Goal: Information Seeking & Learning: Understand process/instructions

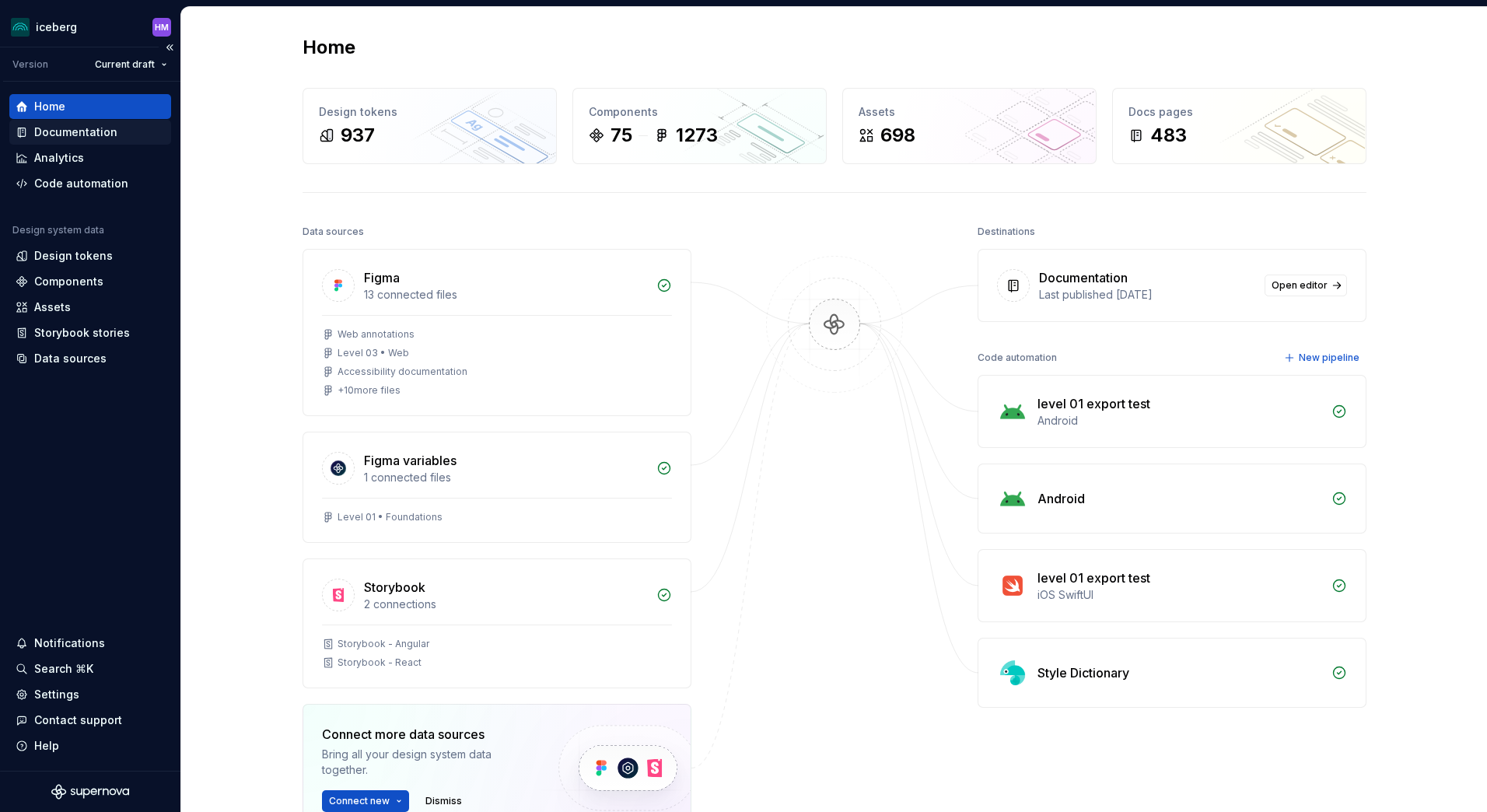
click at [70, 130] on div "Documentation" at bounding box center [76, 132] width 83 height 15
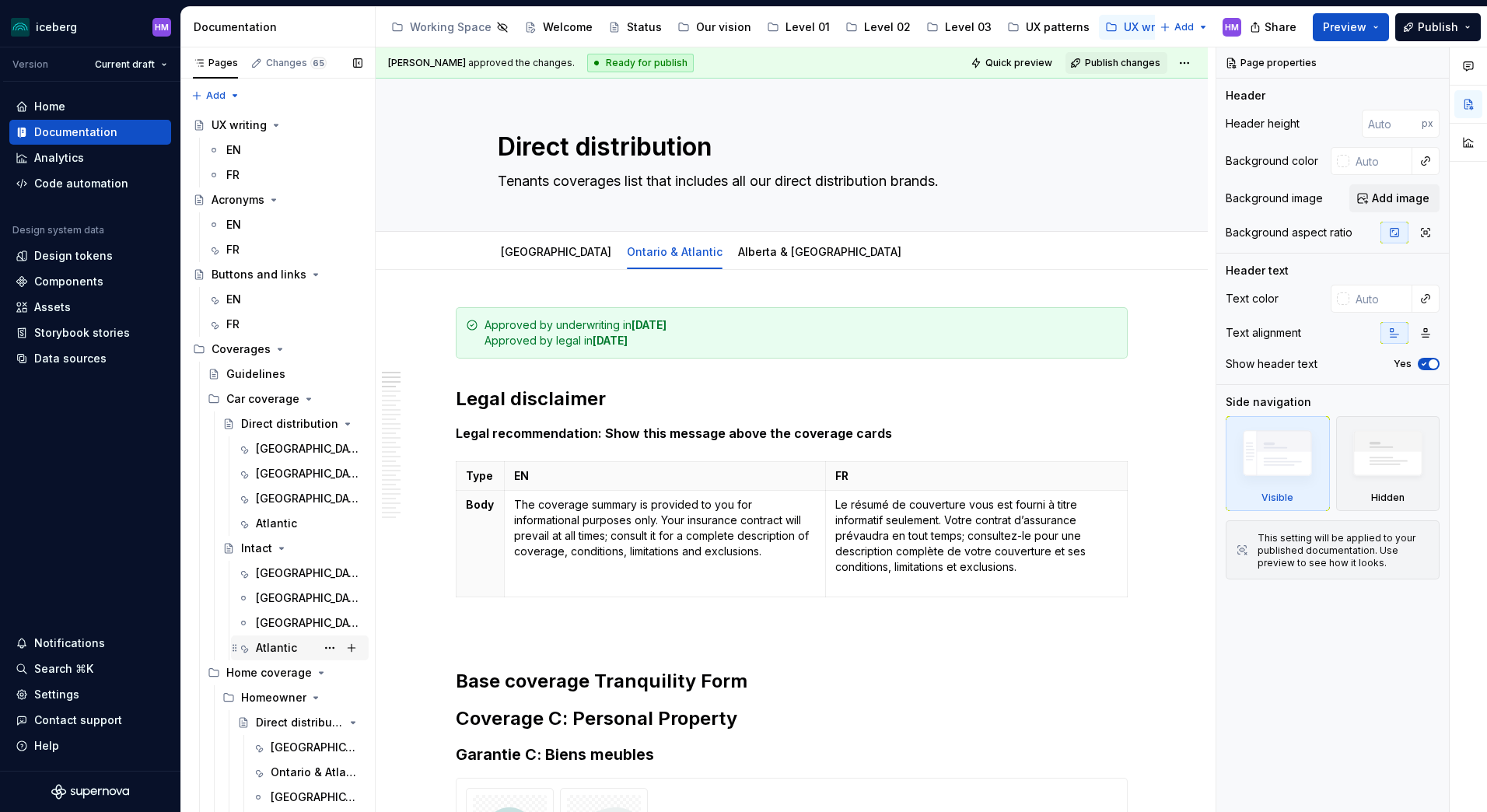
click at [287, 651] on div "Atlantic" at bounding box center [276, 648] width 41 height 15
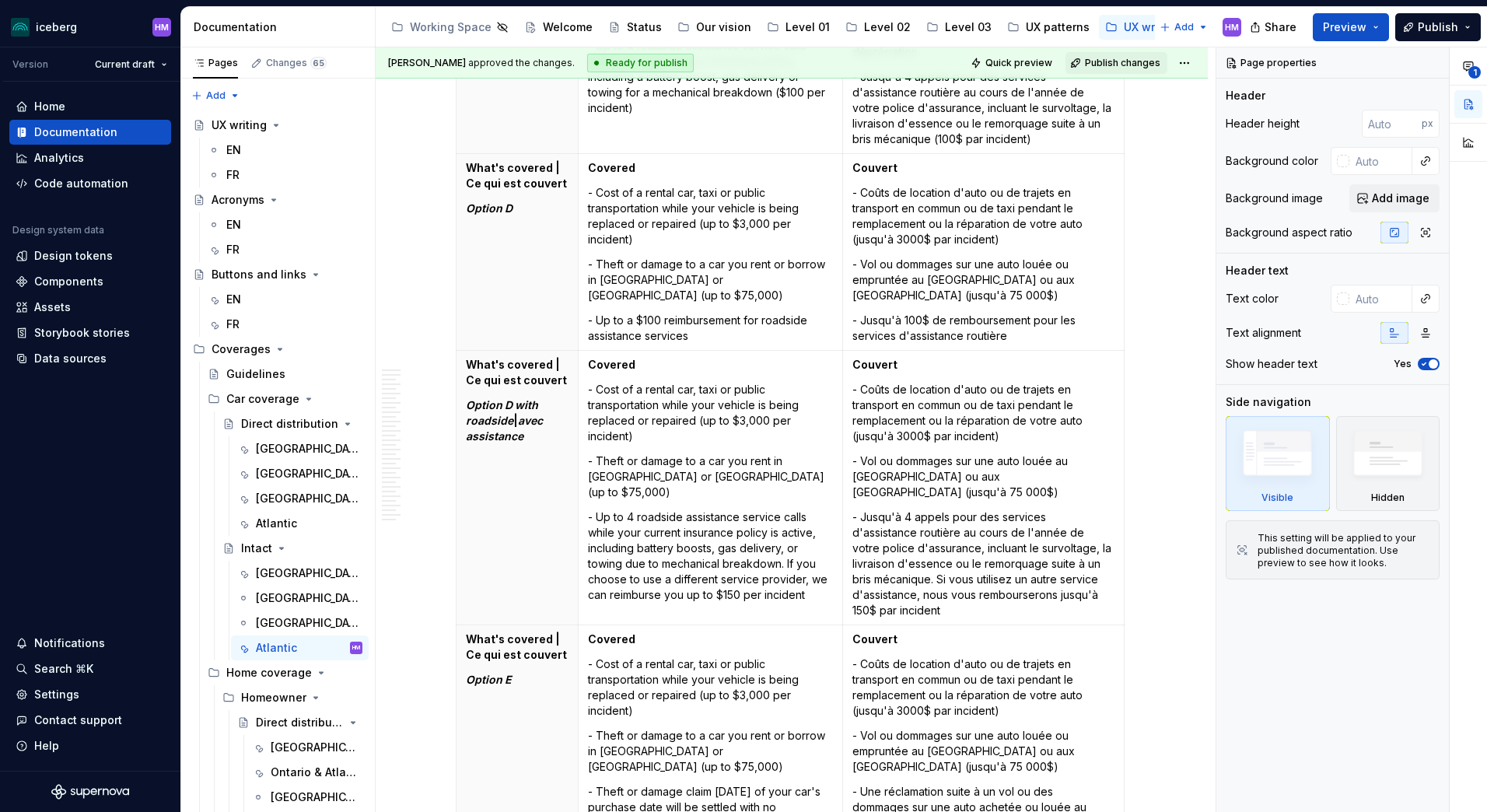
scroll to position [9176, 0]
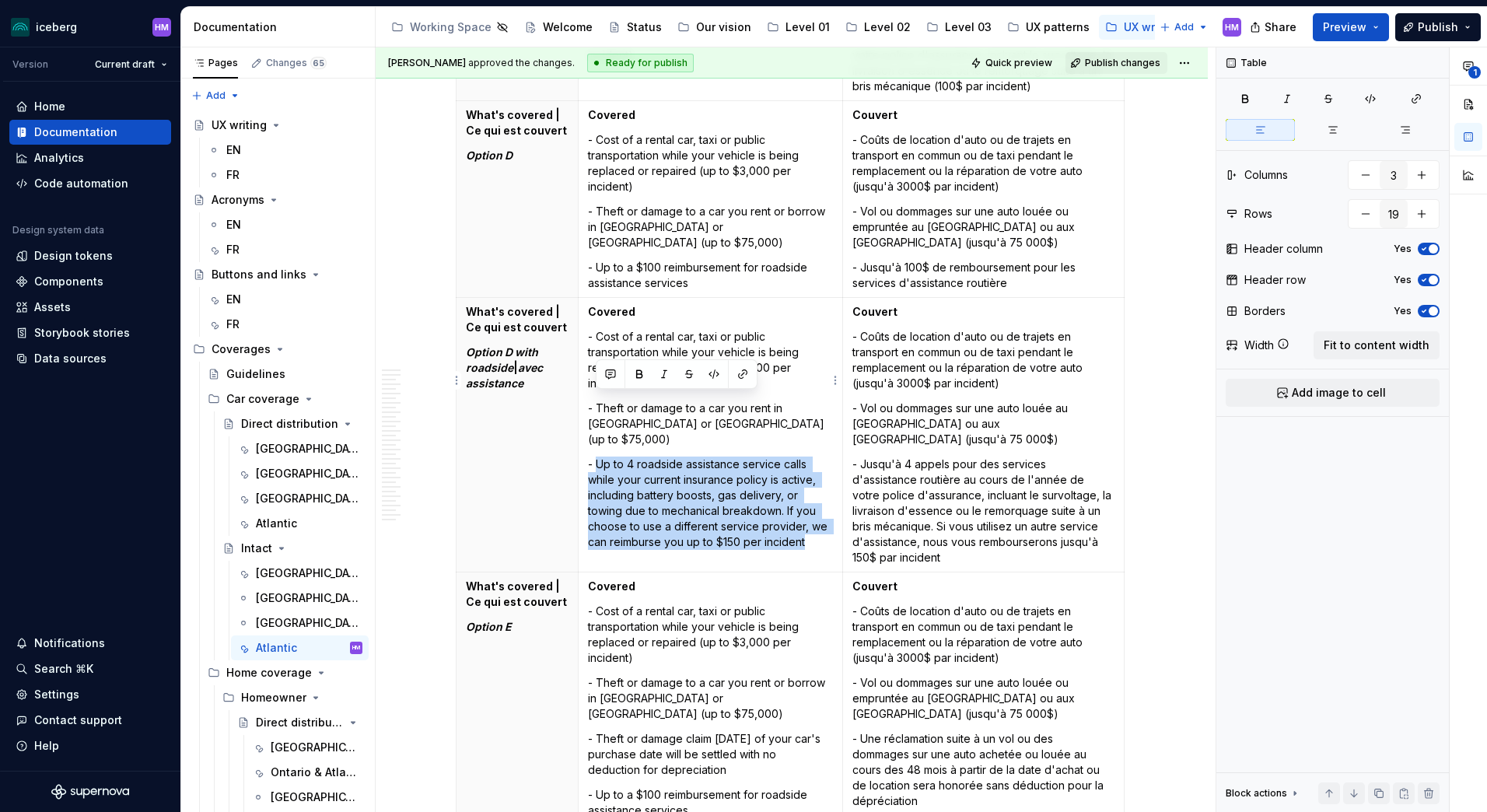
drag, startPoint x: 597, startPoint y: 403, endPoint x: 805, endPoint y: 483, distance: 222.9
click at [805, 483] on p "- Up to 4 roadside assistance service calls while your current insurance policy…" at bounding box center [710, 503] width 245 height 93
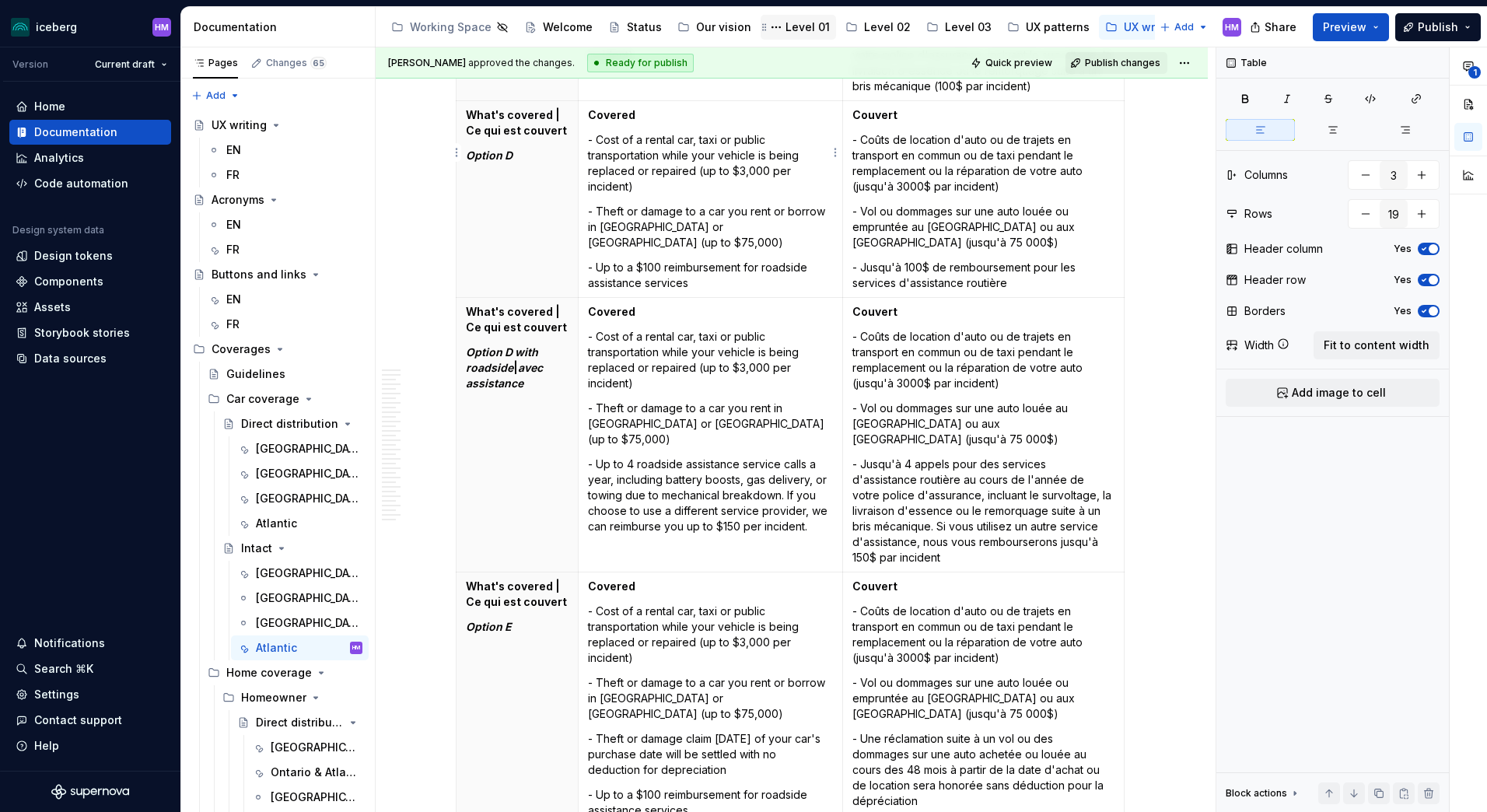
type textarea "*"
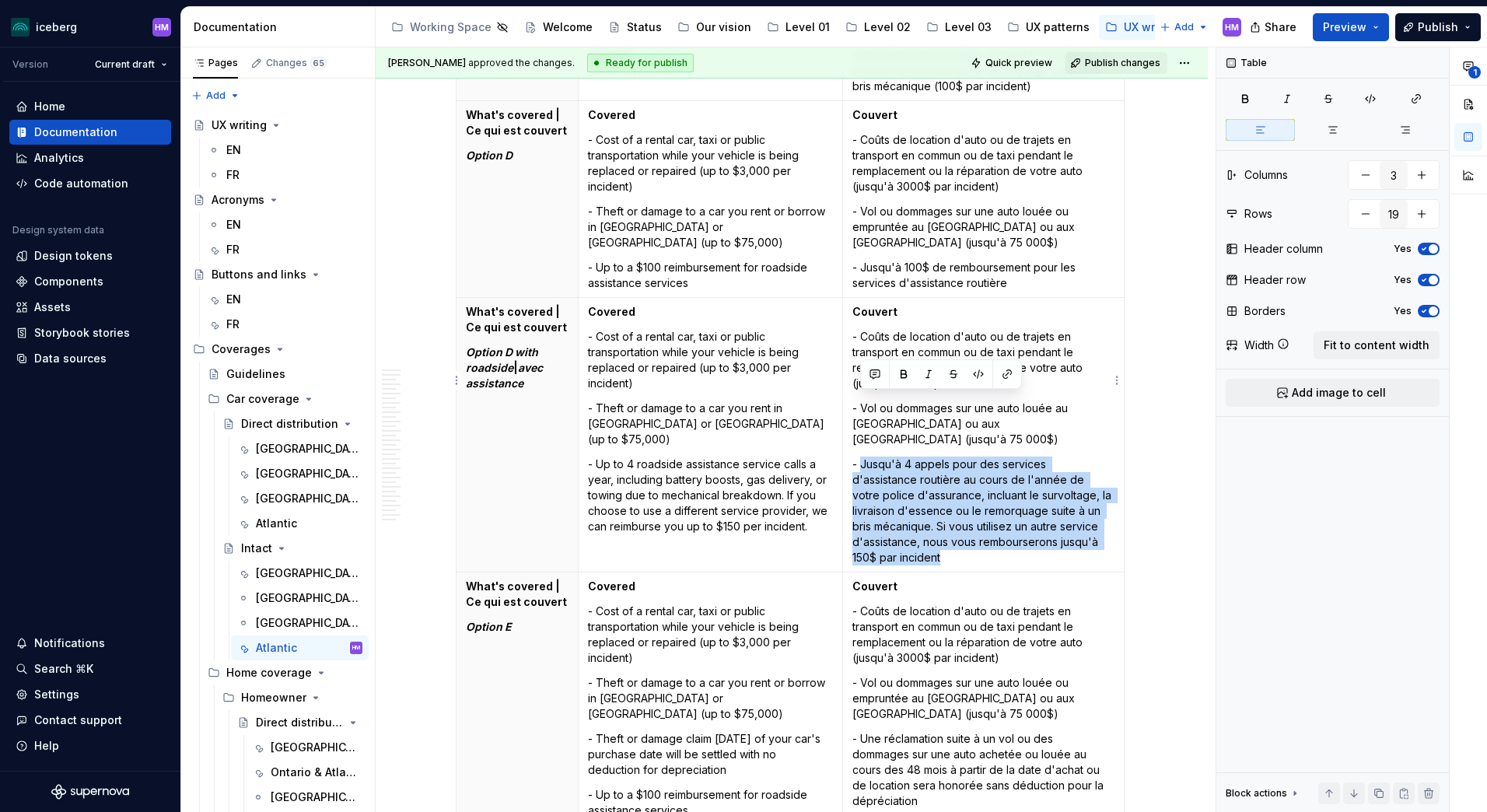
drag, startPoint x: 960, startPoint y: 493, endPoint x: 863, endPoint y: 408, distance: 129.0
click at [863, 457] on p "- Jusqu'à 4 appels pour des services d'assistance routière au cours de l'année …" at bounding box center [983, 510] width 262 height 109
